Goal: Navigation & Orientation: Find specific page/section

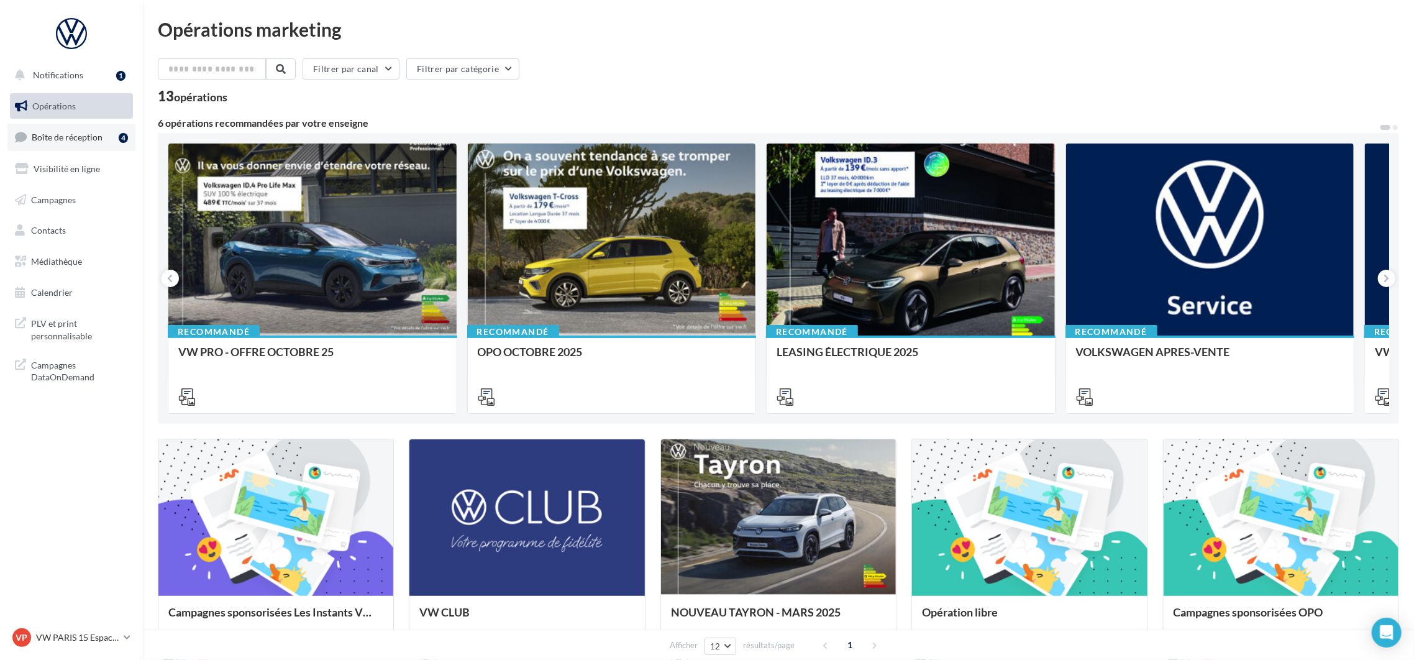
click at [71, 139] on span "Boîte de réception" at bounding box center [67, 137] width 71 height 11
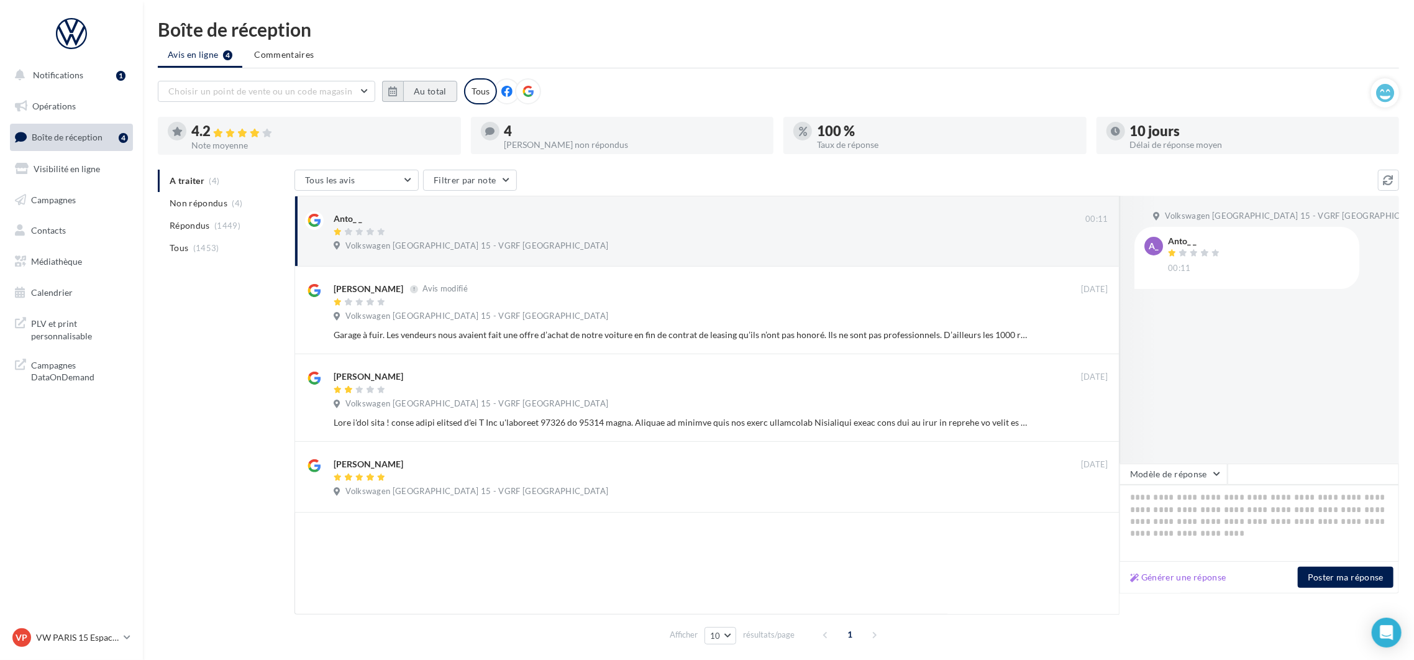
click at [424, 89] on button "Au total" at bounding box center [430, 91] width 54 height 21
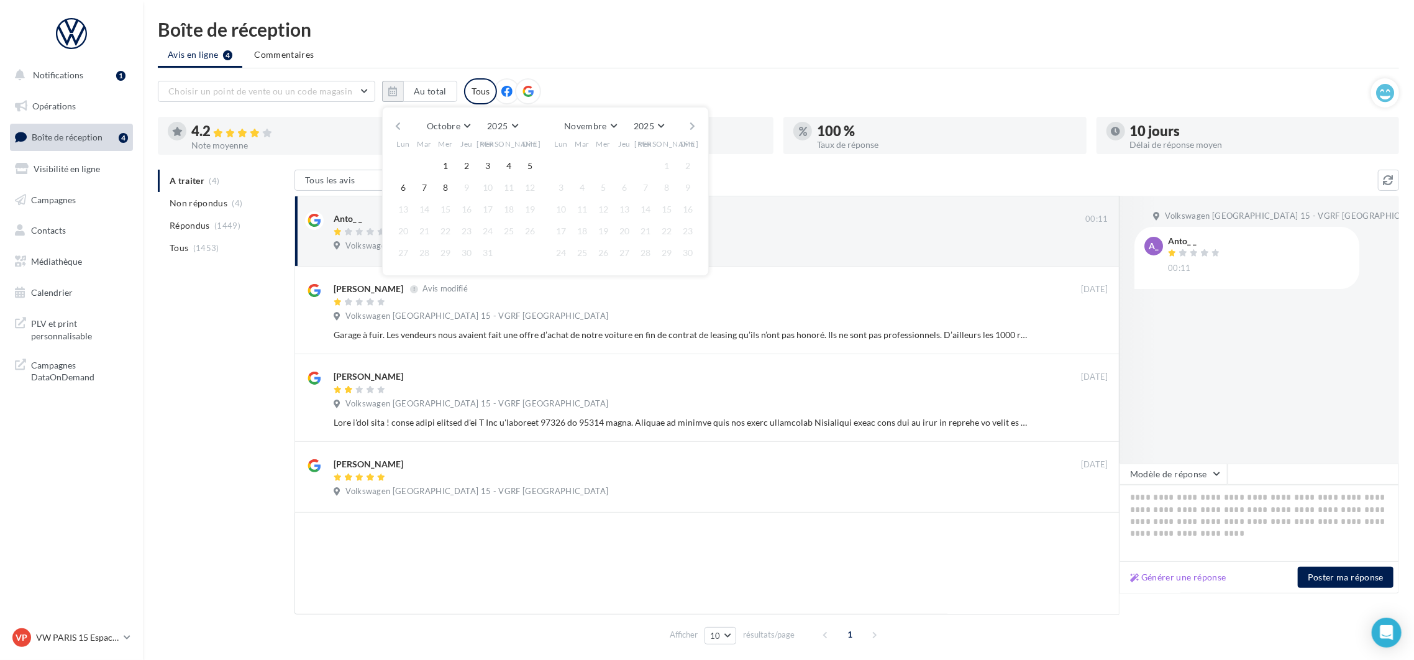
click at [398, 126] on button "button" at bounding box center [398, 125] width 11 height 17
click at [420, 170] on button "1" at bounding box center [424, 166] width 19 height 19
click at [692, 125] on button "button" at bounding box center [693, 125] width 11 height 17
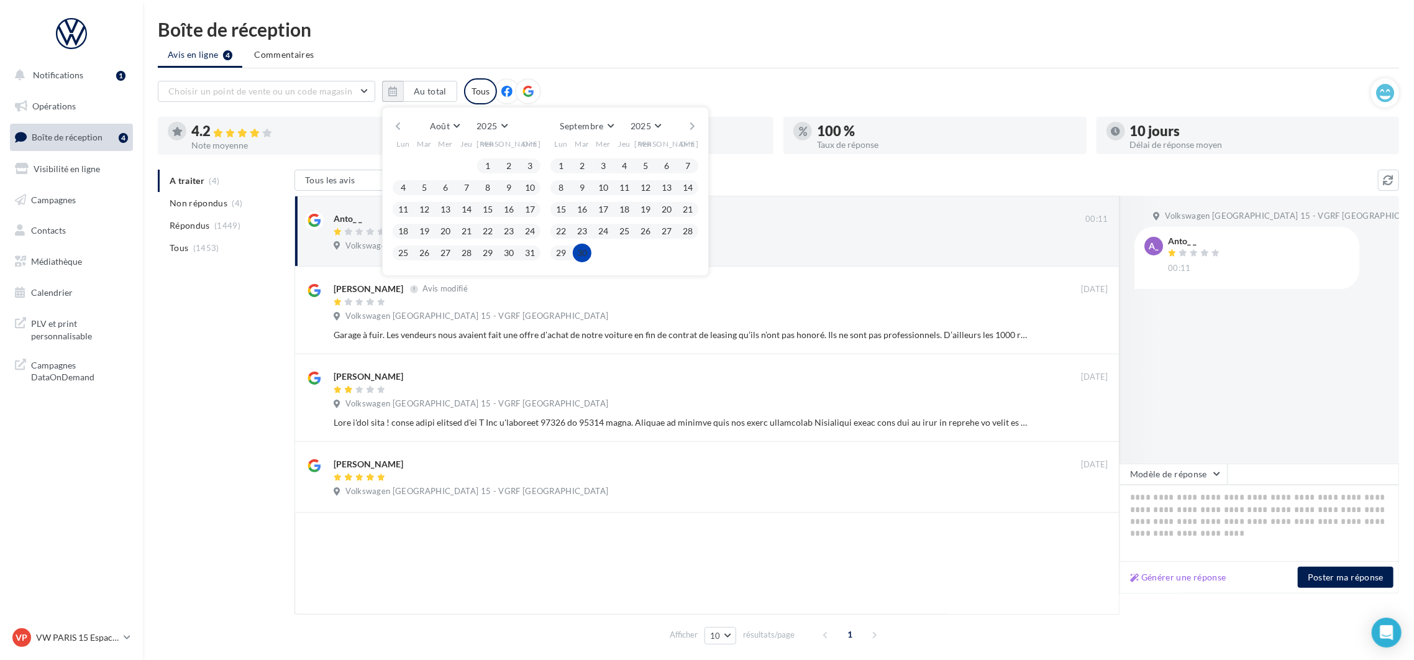
click at [585, 252] on button "30" at bounding box center [582, 253] width 19 height 19
